Goal: Task Accomplishment & Management: Manage account settings

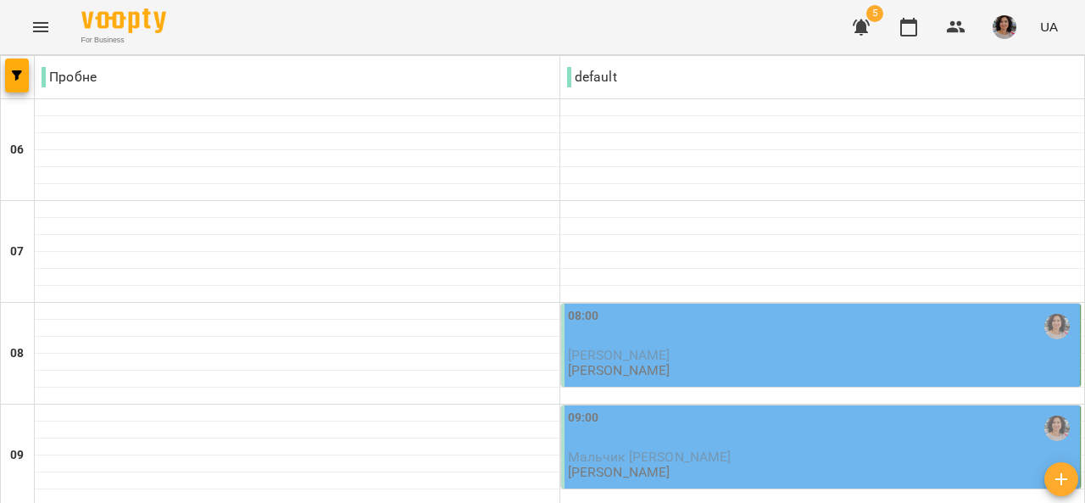
scroll to position [254, 0]
click at [690, 409] on div "09:00" at bounding box center [822, 429] width 509 height 41
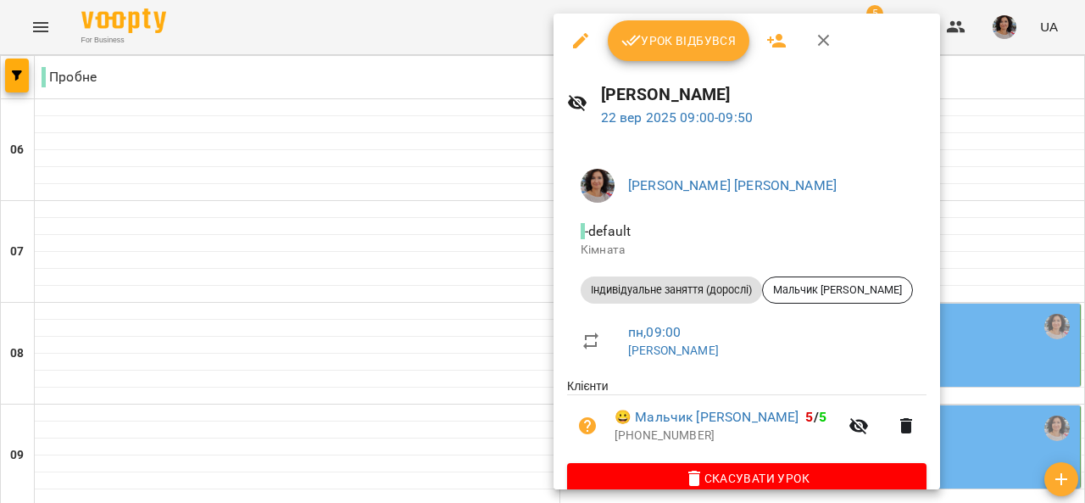
click at [695, 19] on div "Урок відбувся" at bounding box center [746, 41] width 386 height 54
click at [696, 32] on span "Урок відбувся" at bounding box center [678, 41] width 115 height 20
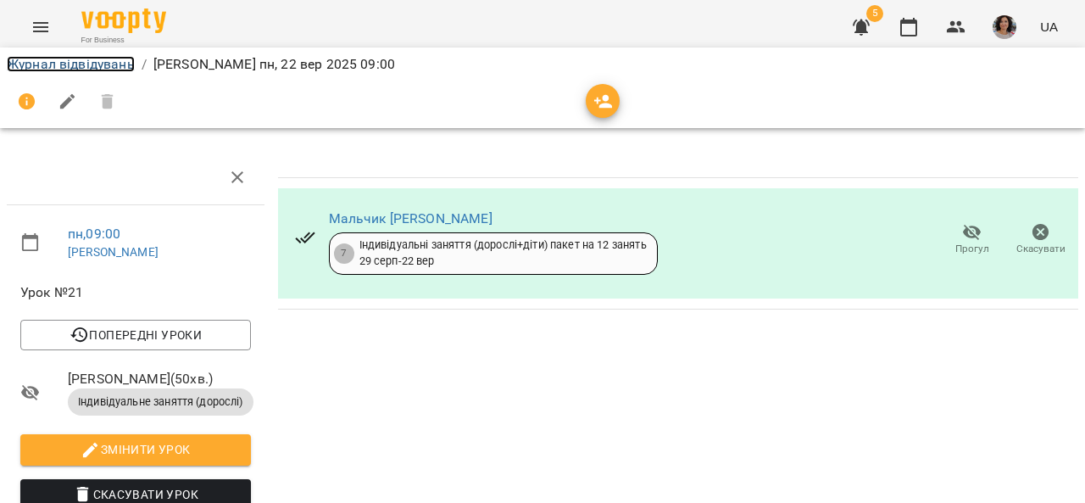
click at [63, 59] on link "Журнал відвідувань" at bounding box center [71, 64] width 128 height 16
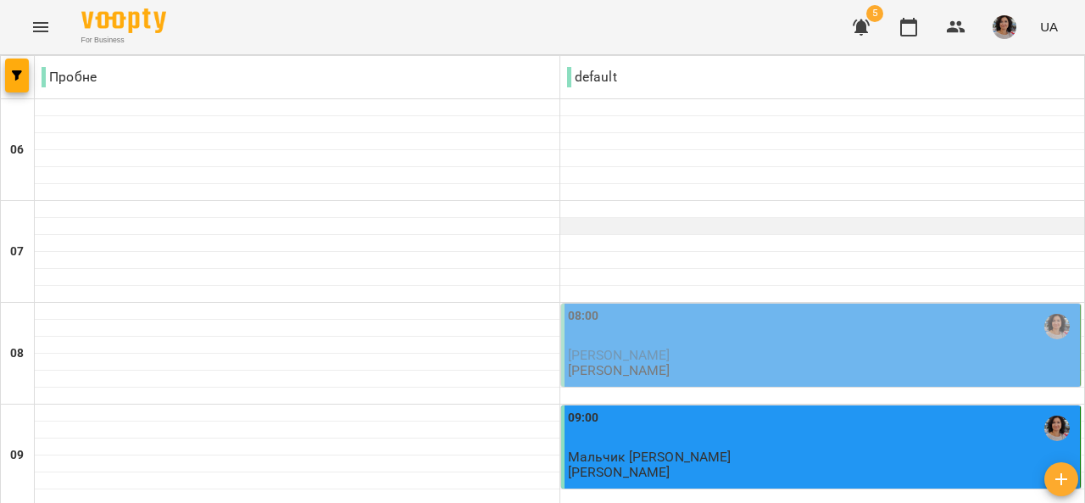
scroll to position [424, 0]
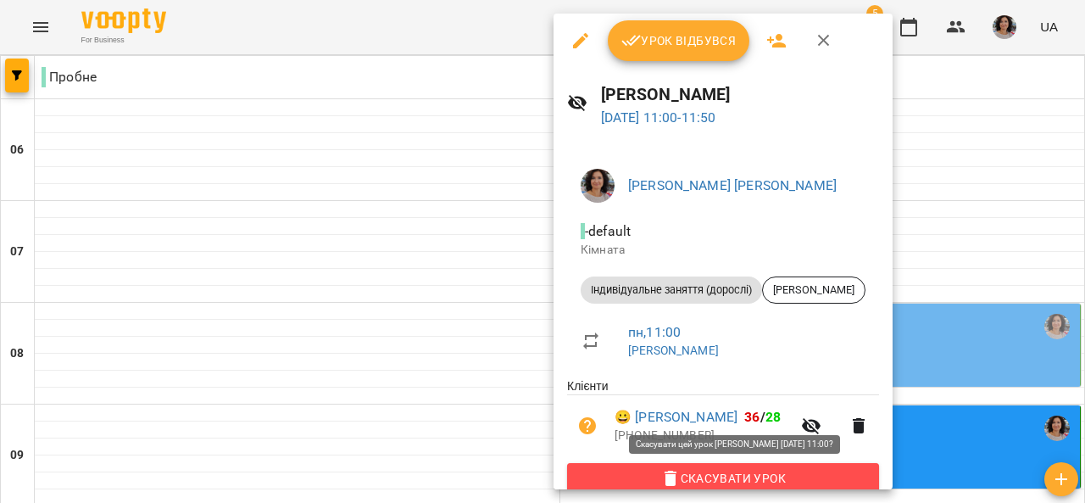
click at [773, 478] on span "Скасувати Урок" at bounding box center [723, 478] width 285 height 20
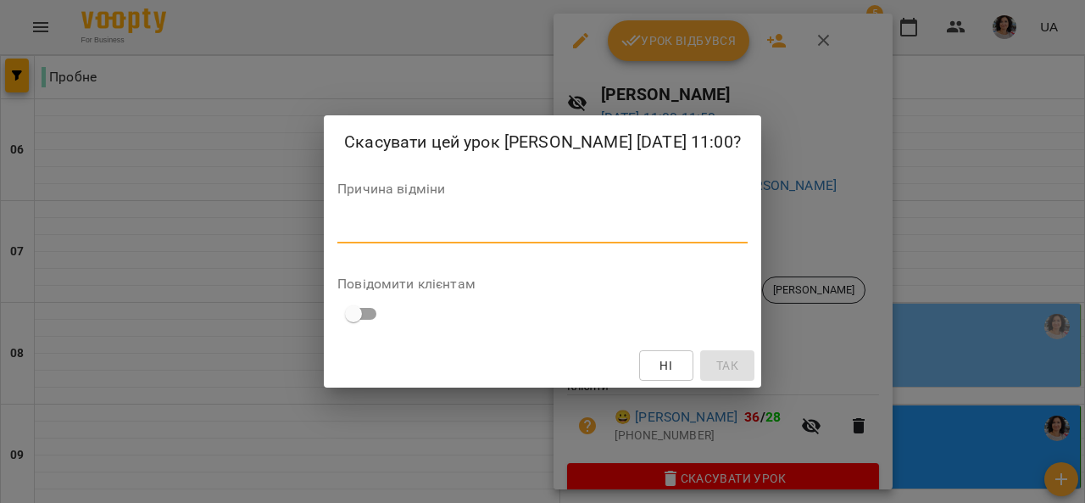
click at [632, 231] on textarea at bounding box center [542, 229] width 410 height 16
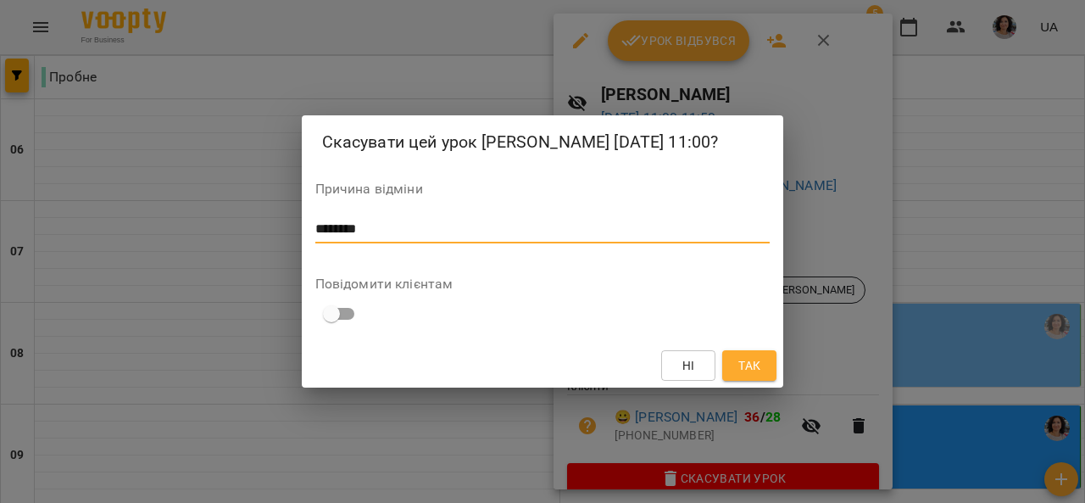
type textarea "********"
click at [746, 367] on span "Так" at bounding box center [749, 365] width 22 height 20
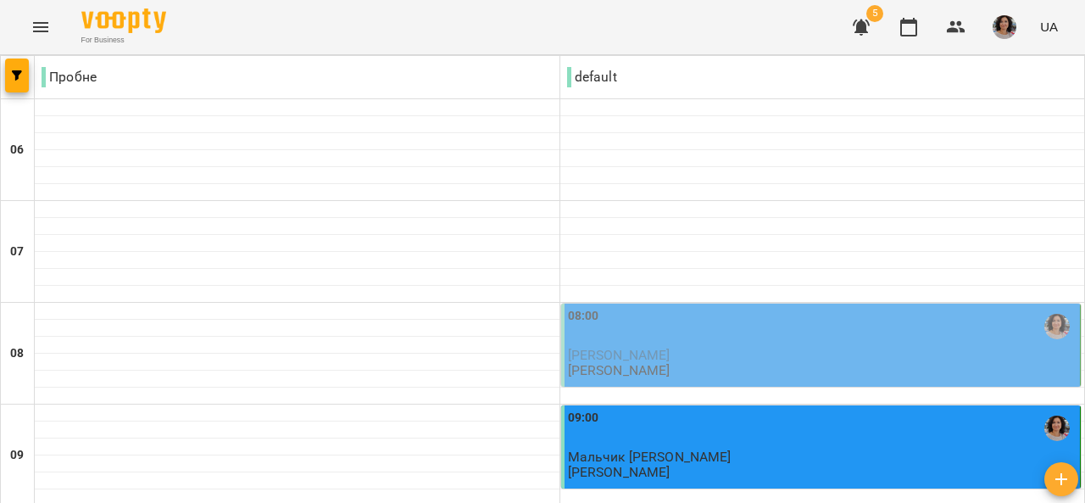
scroll to position [763, 0]
